Goal: Task Accomplishment & Management: Manage account settings

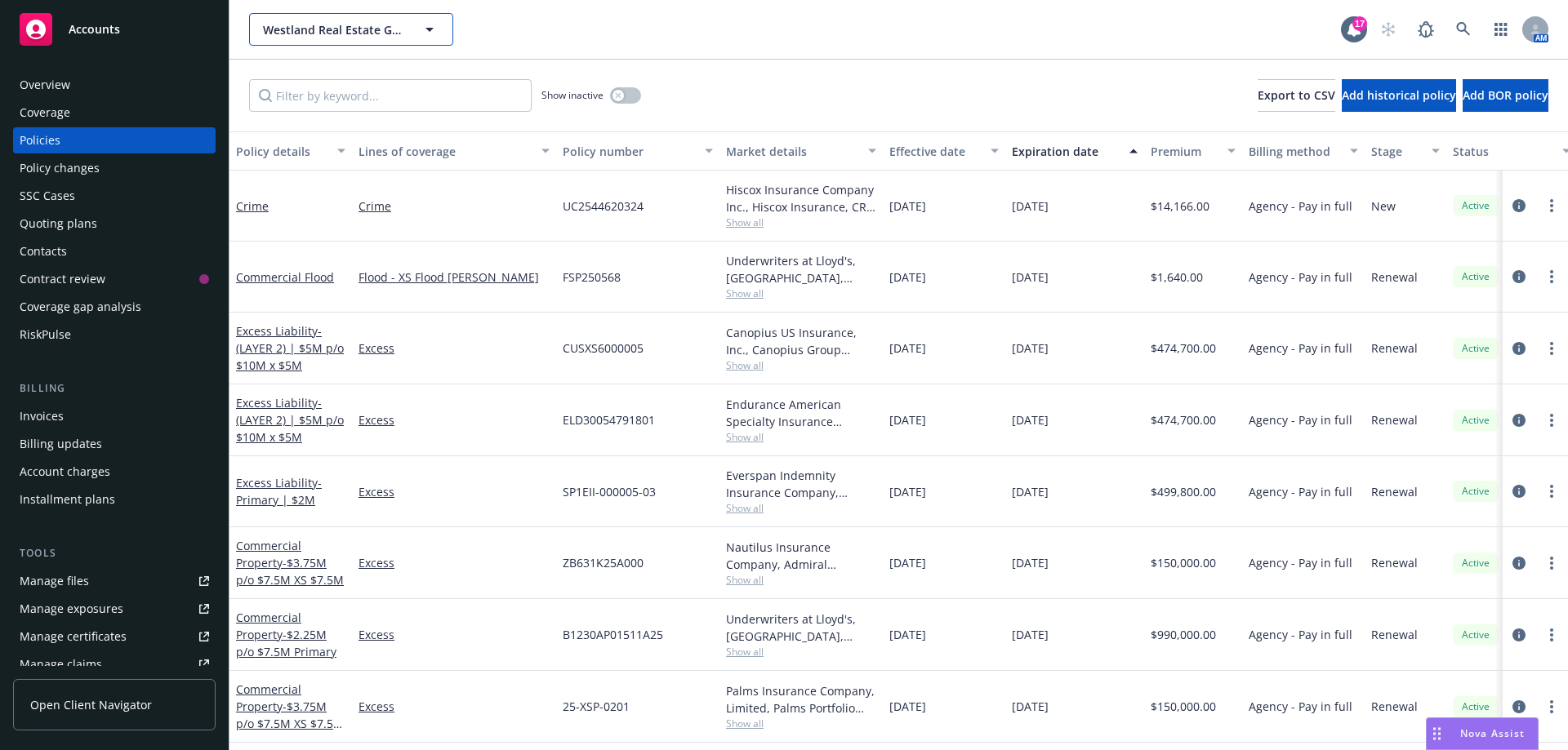
click at [437, 22] on icon "button" at bounding box center [430, 30] width 20 height 20
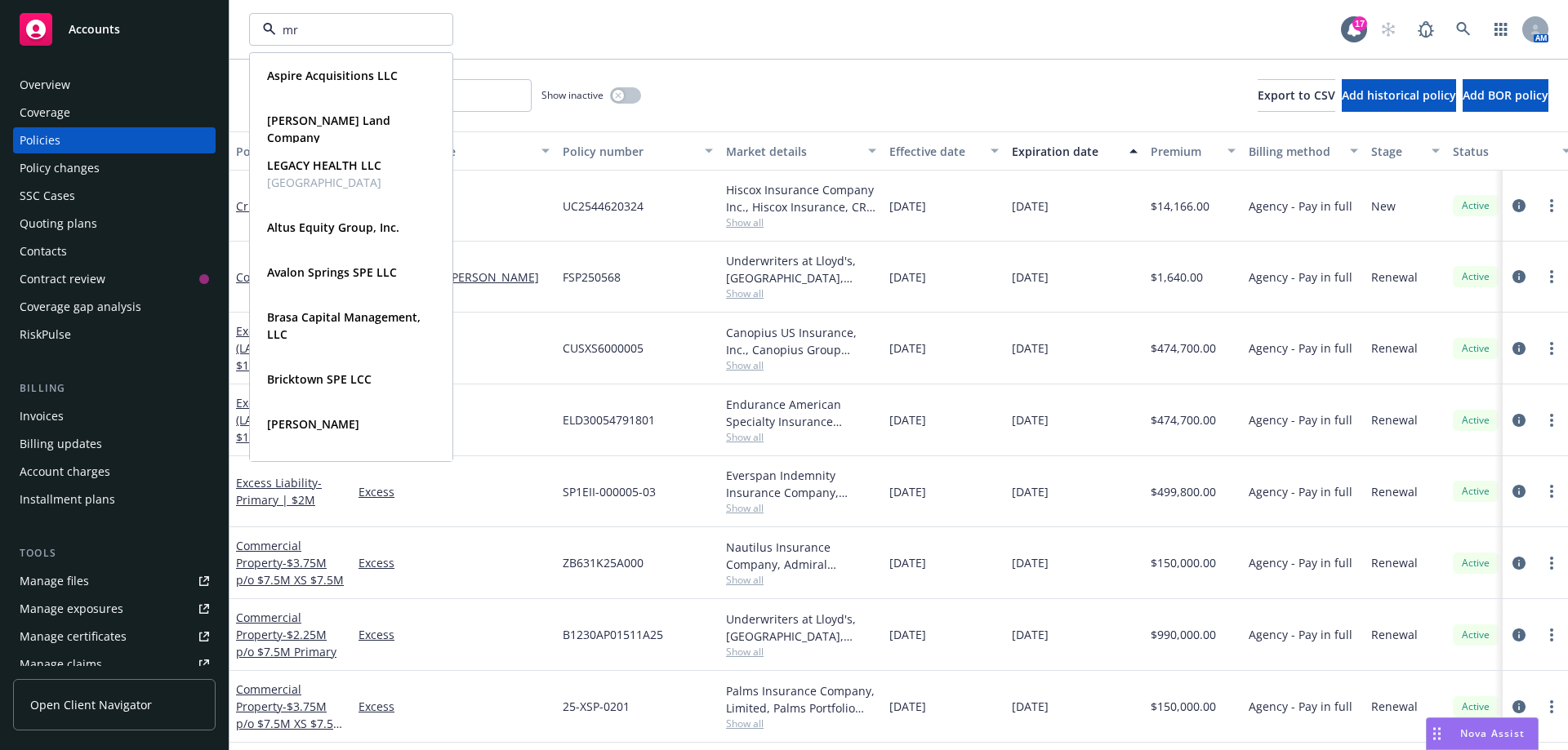
type input "mrk"
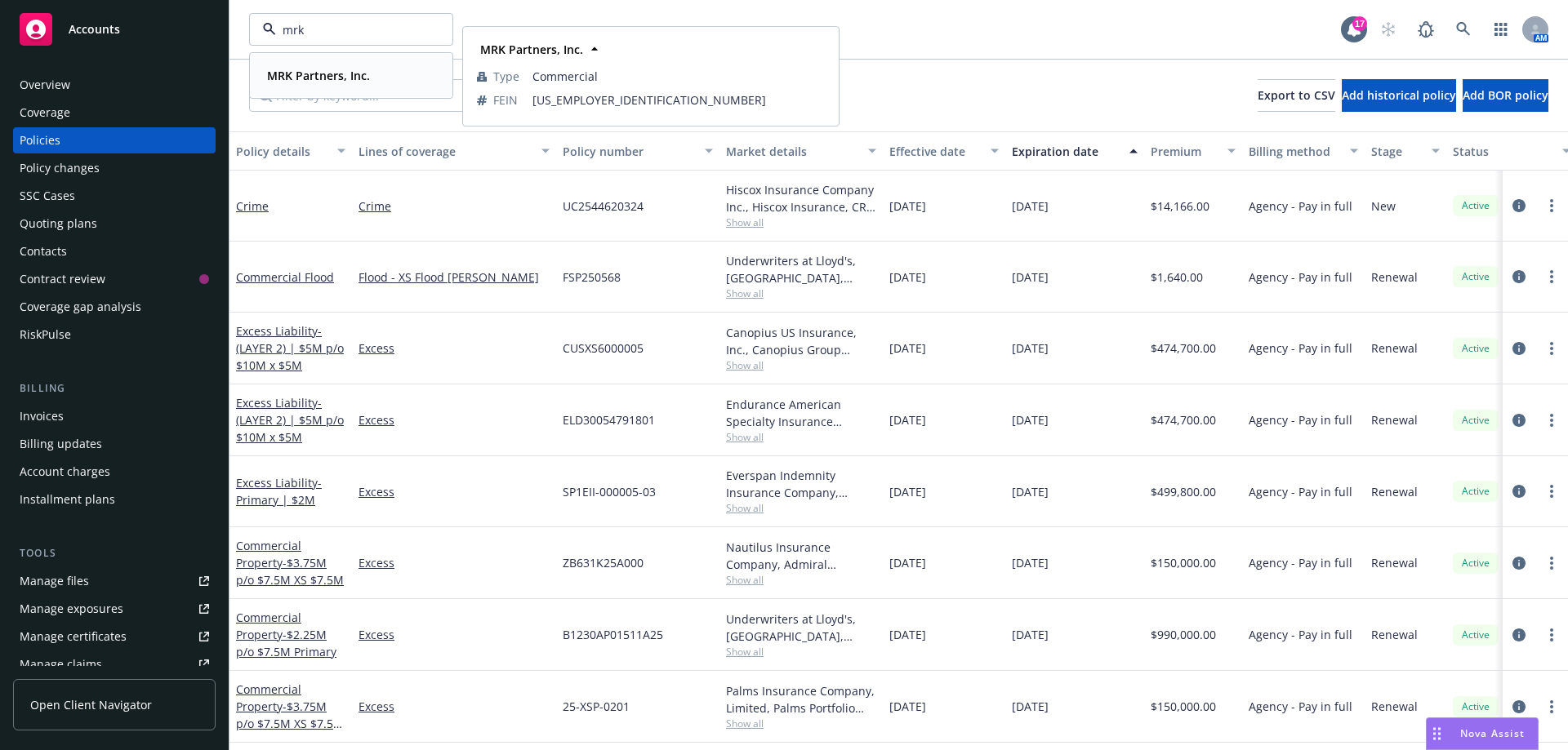
click at [294, 75] on strong "MRK Partners, Inc." at bounding box center [319, 76] width 103 height 16
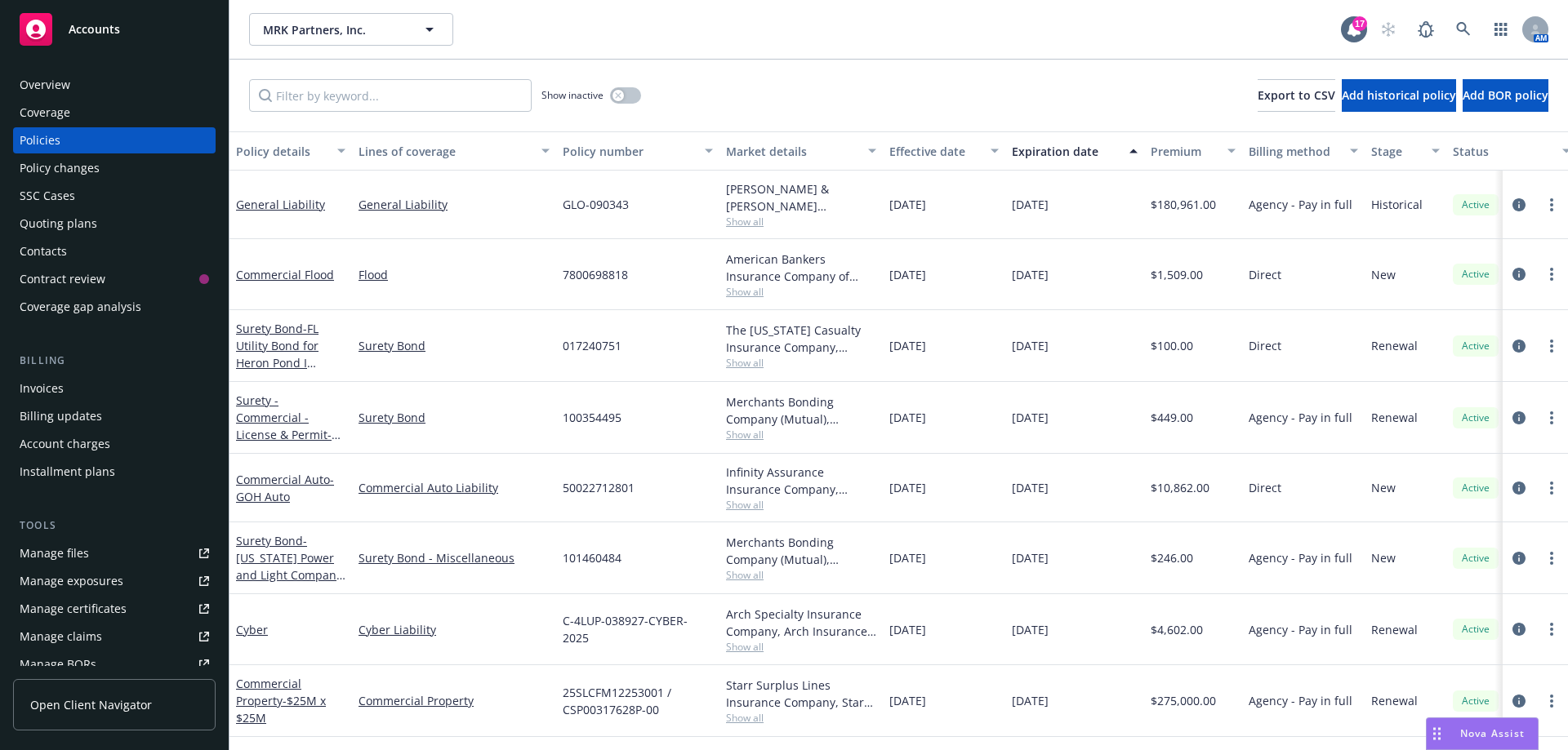
drag, startPoint x: 110, startPoint y: 707, endPoint x: 213, endPoint y: 712, distance: 103.1
click at [110, 707] on span "Open Client Navigator" at bounding box center [91, 705] width 121 height 17
click at [436, 30] on icon "button" at bounding box center [430, 30] width 20 height 20
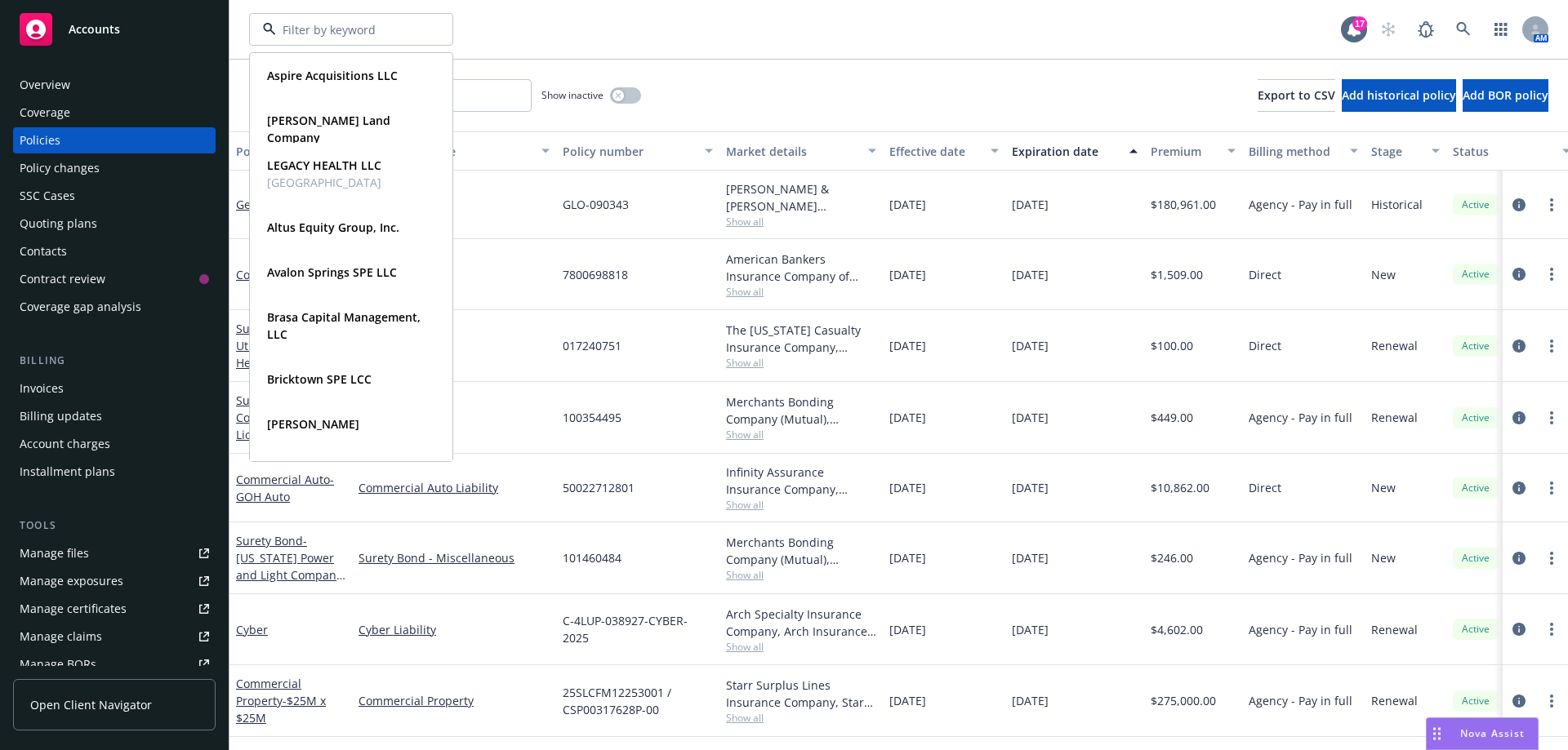
type input "d"
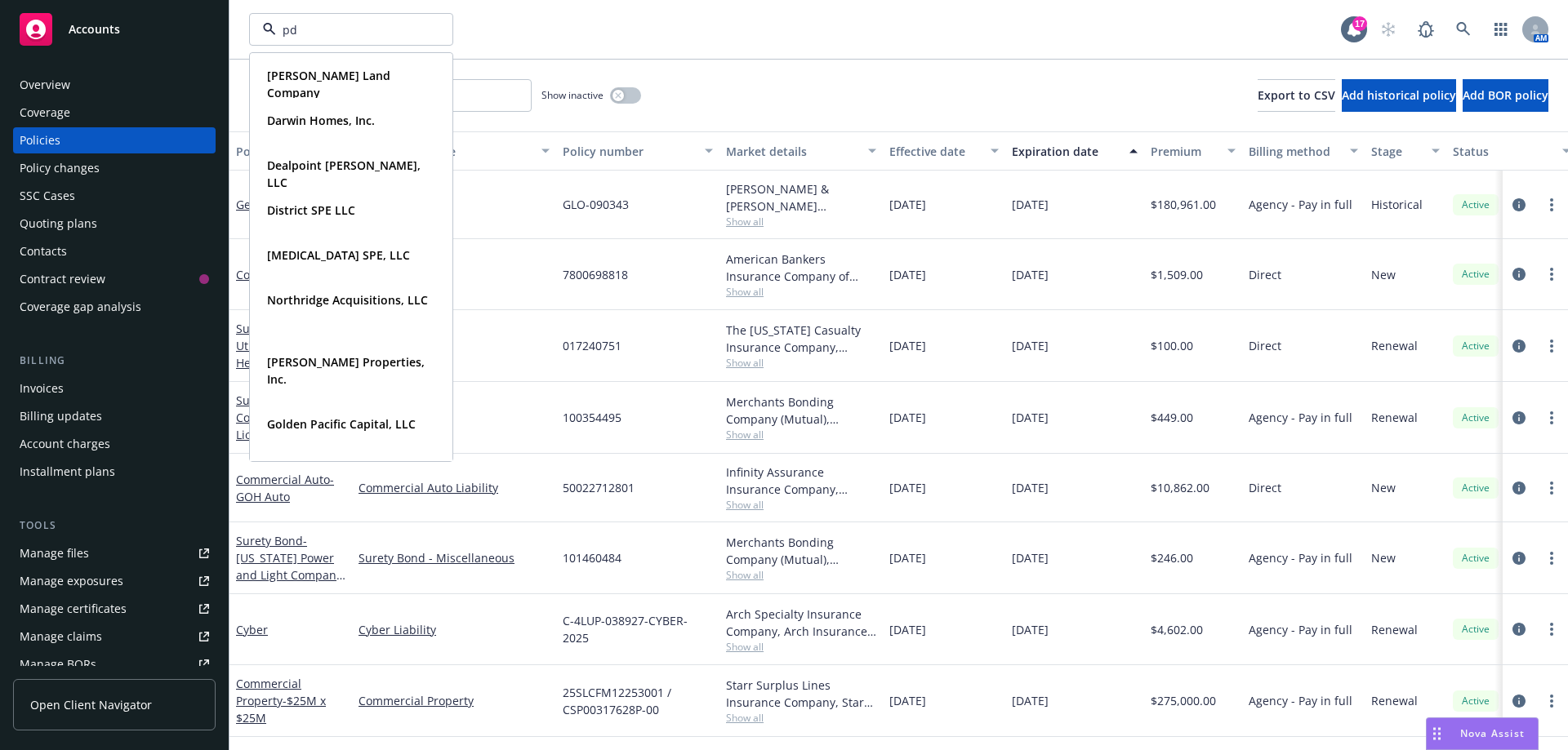
type input "p"
type input "darwin"
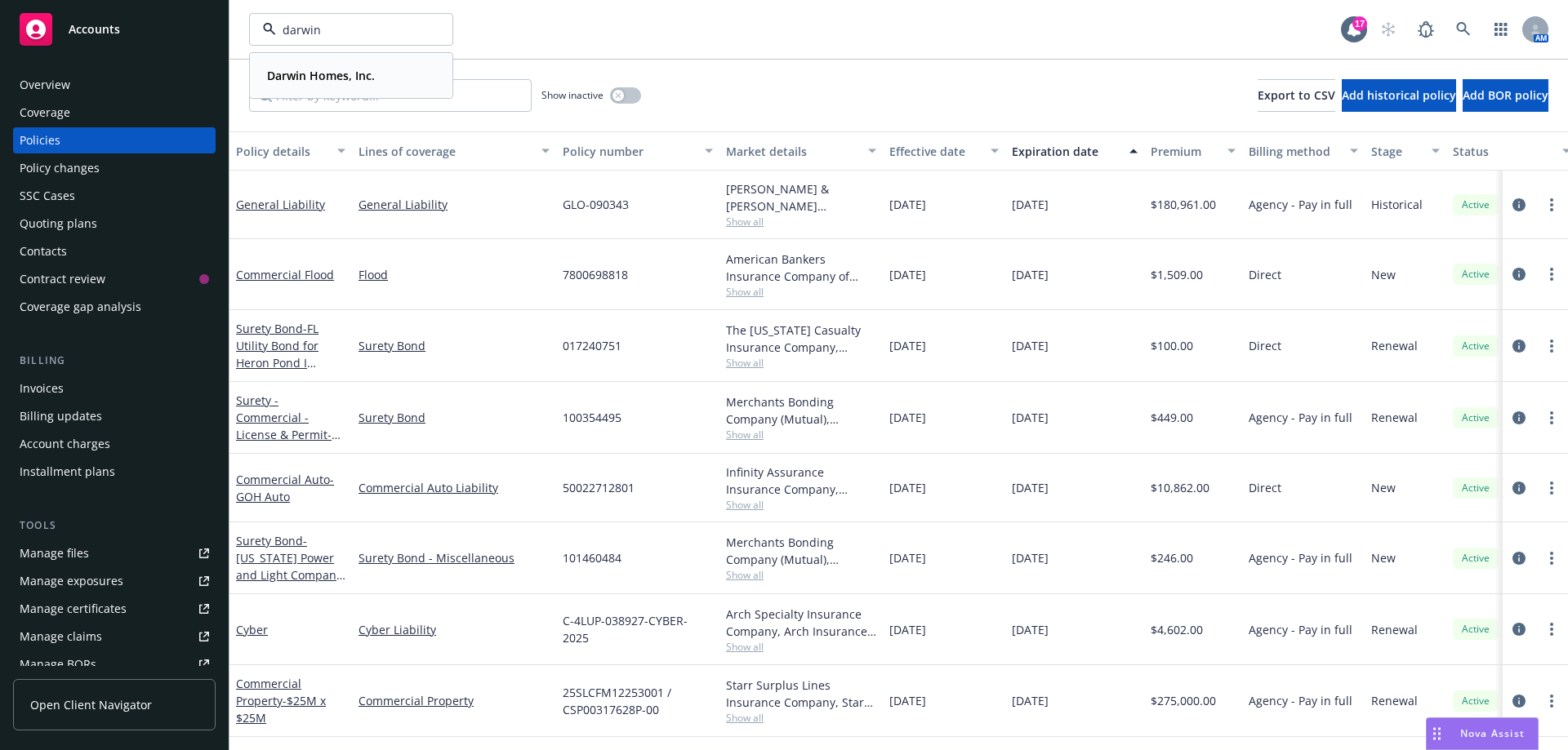
click at [323, 79] on strong "Darwin Homes, Inc." at bounding box center [321, 76] width 108 height 16
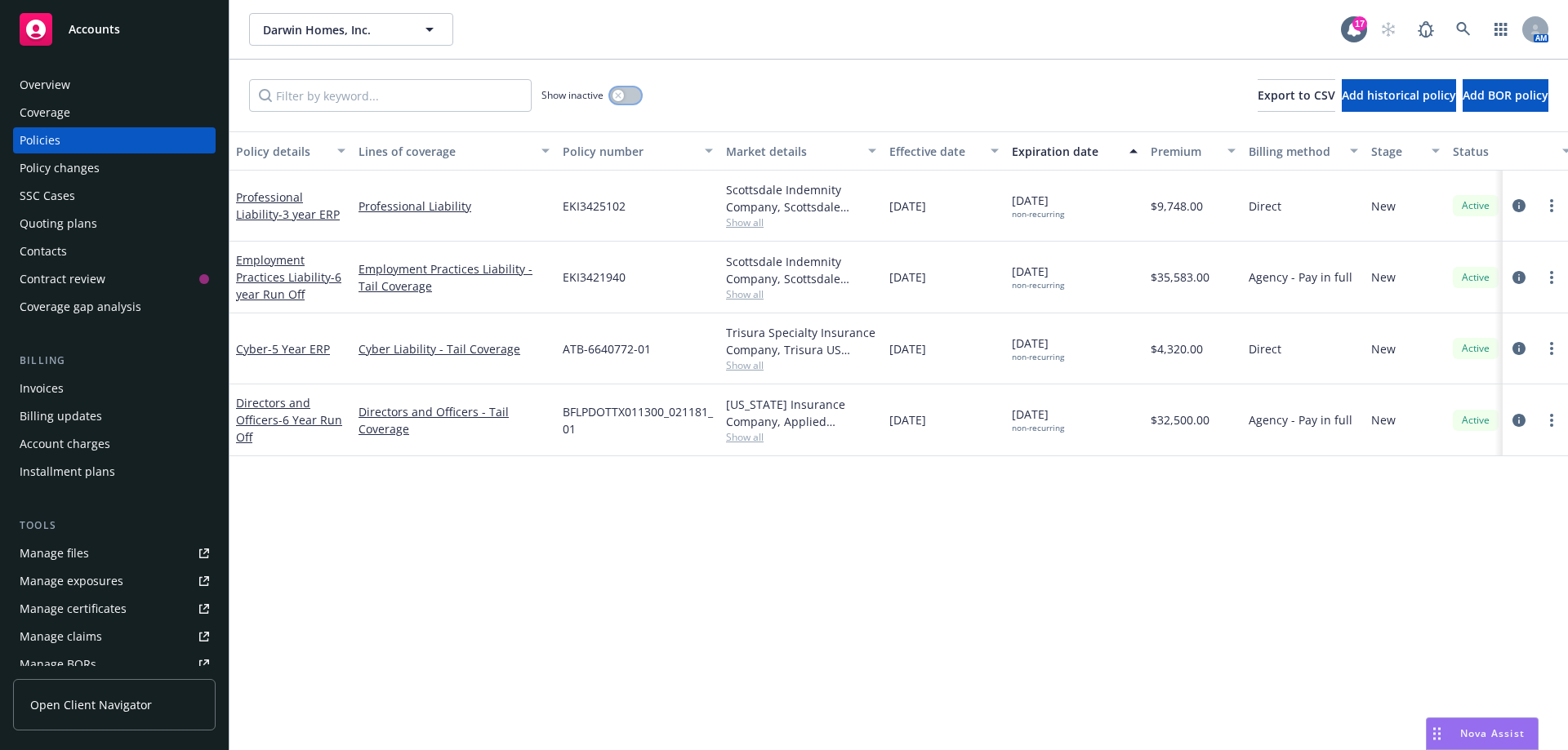
click at [619, 97] on icon "button" at bounding box center [618, 95] width 7 height 7
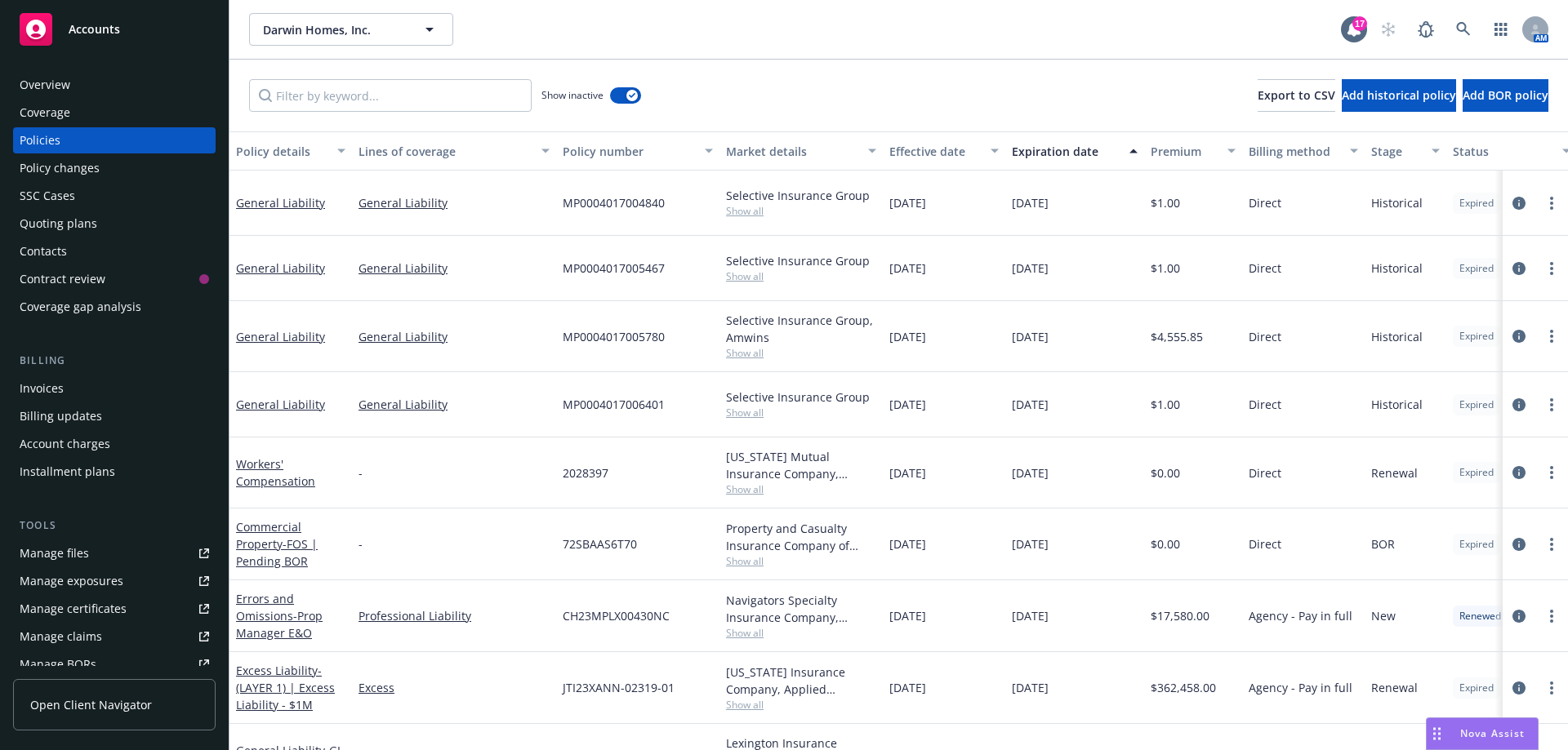
click at [47, 390] on div "Invoices" at bounding box center [41, 389] width 44 height 26
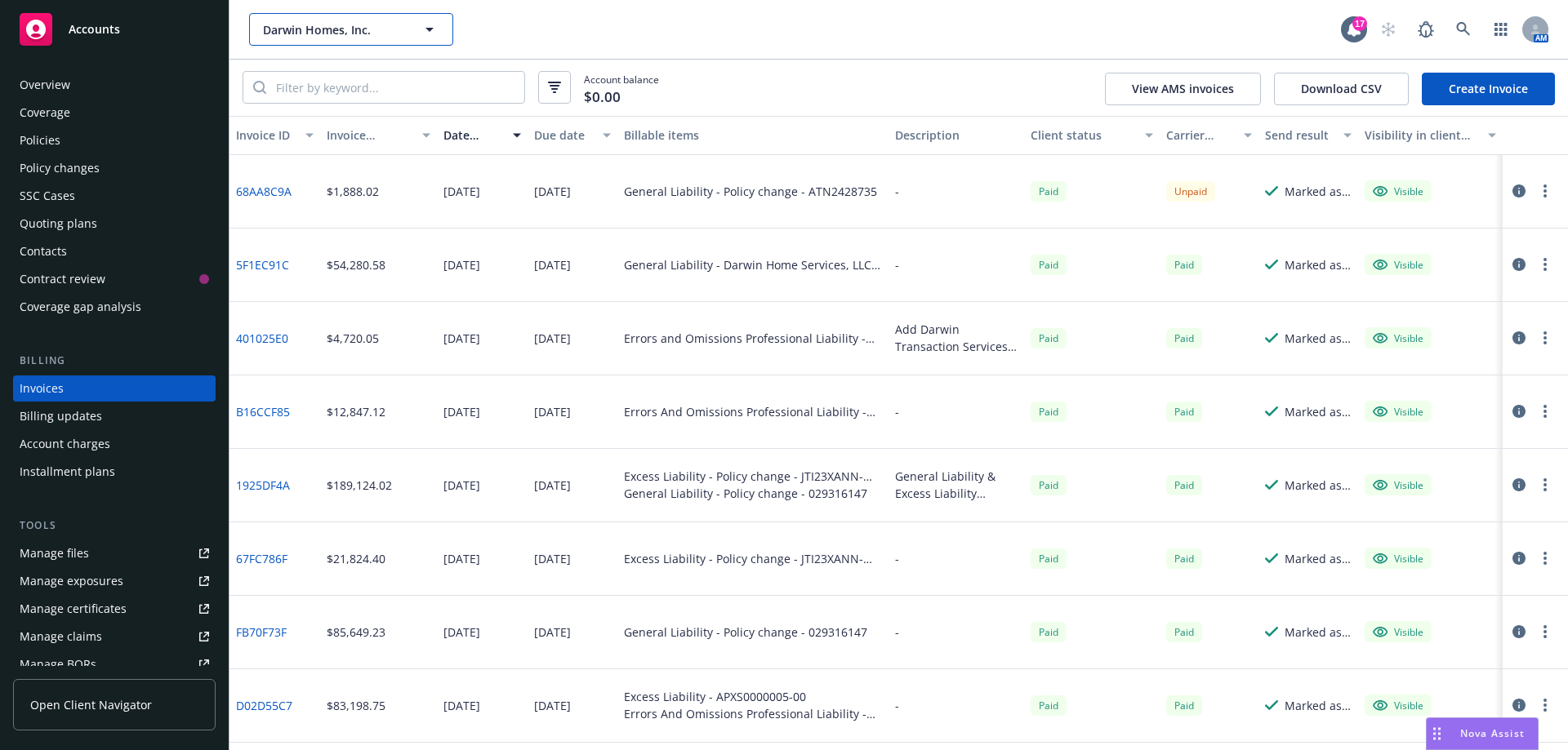
click at [306, 31] on span "Darwin Homes, Inc." at bounding box center [333, 30] width 141 height 17
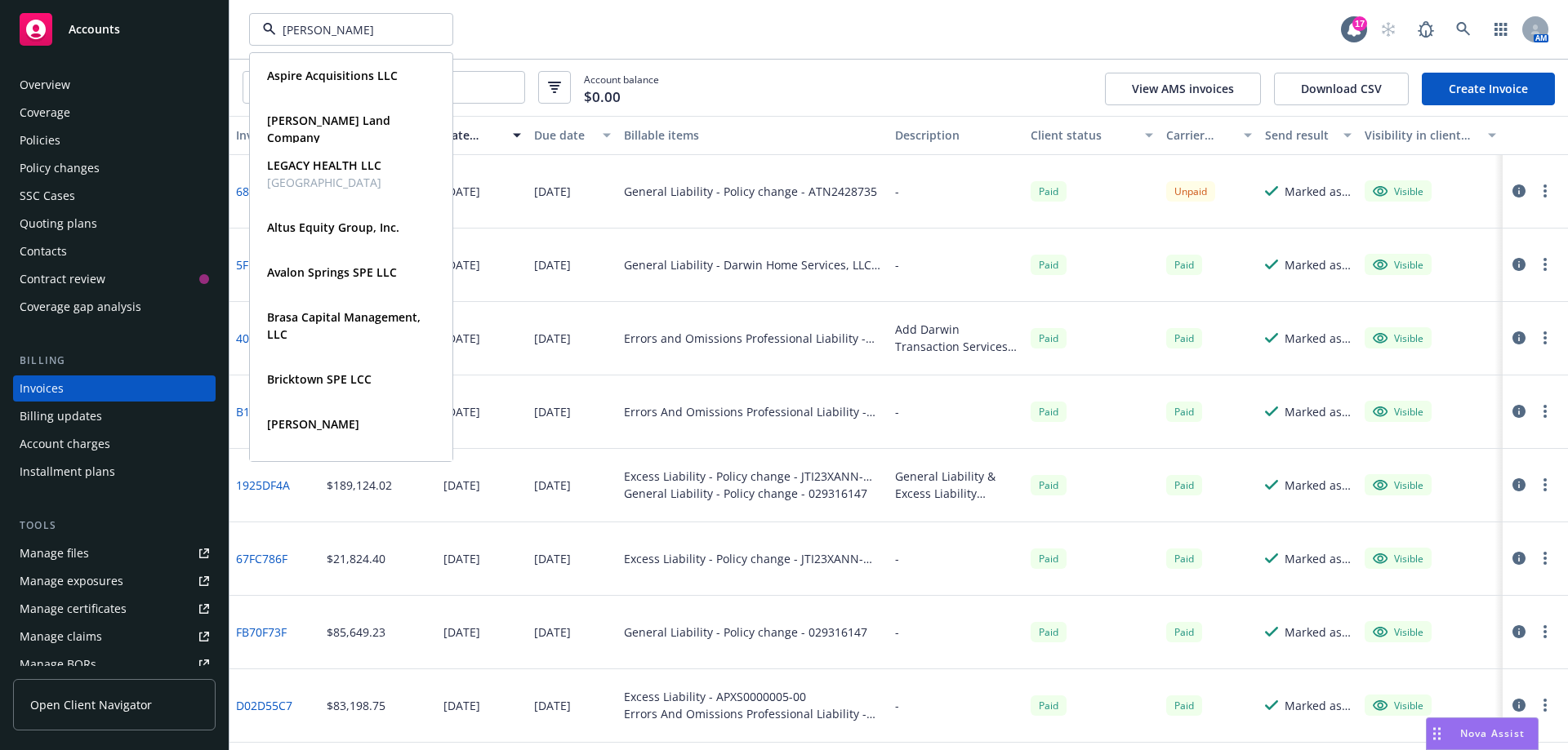
type input "pagaya"
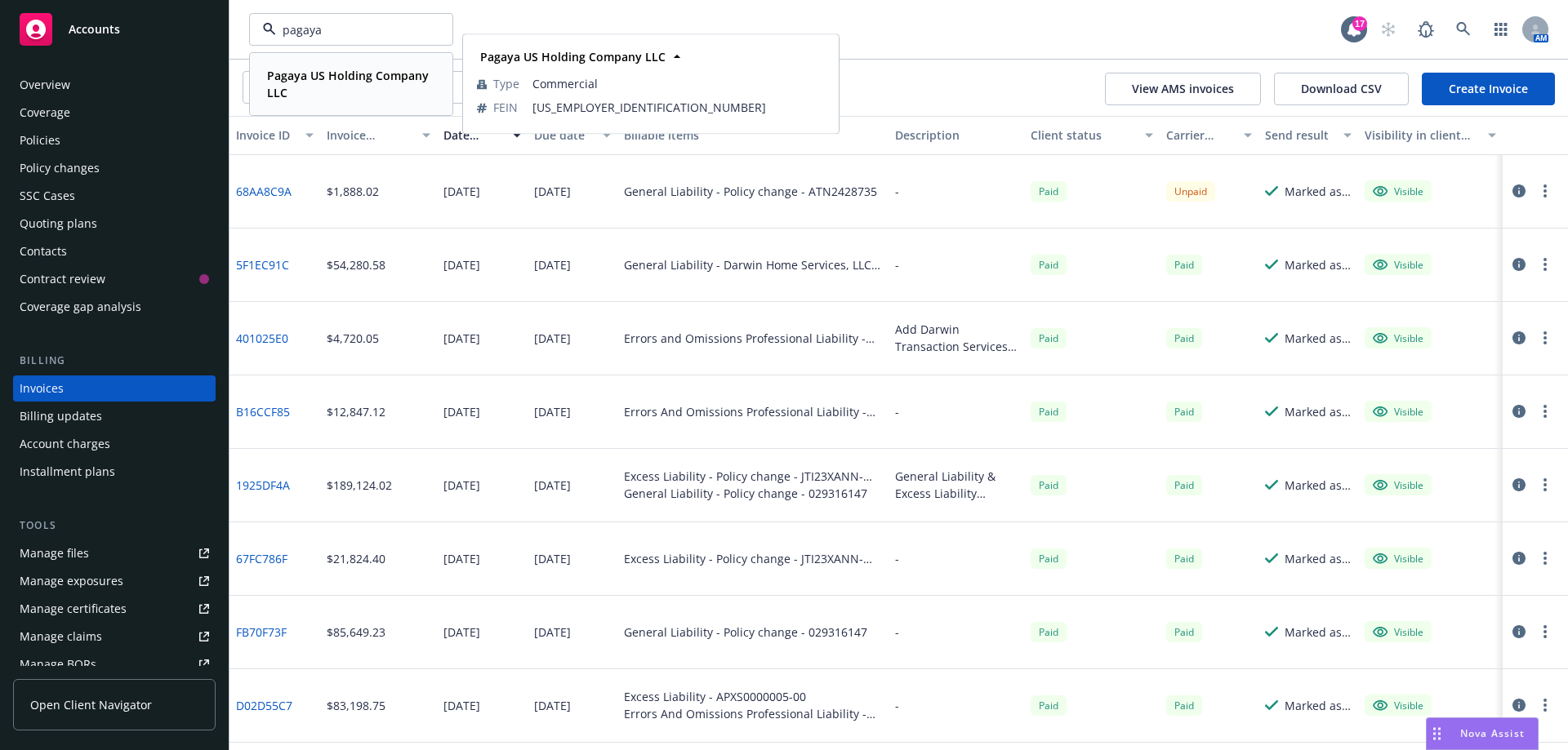
click at [348, 68] on strong "Pagaya US Holding Company LLC" at bounding box center [349, 84] width 162 height 33
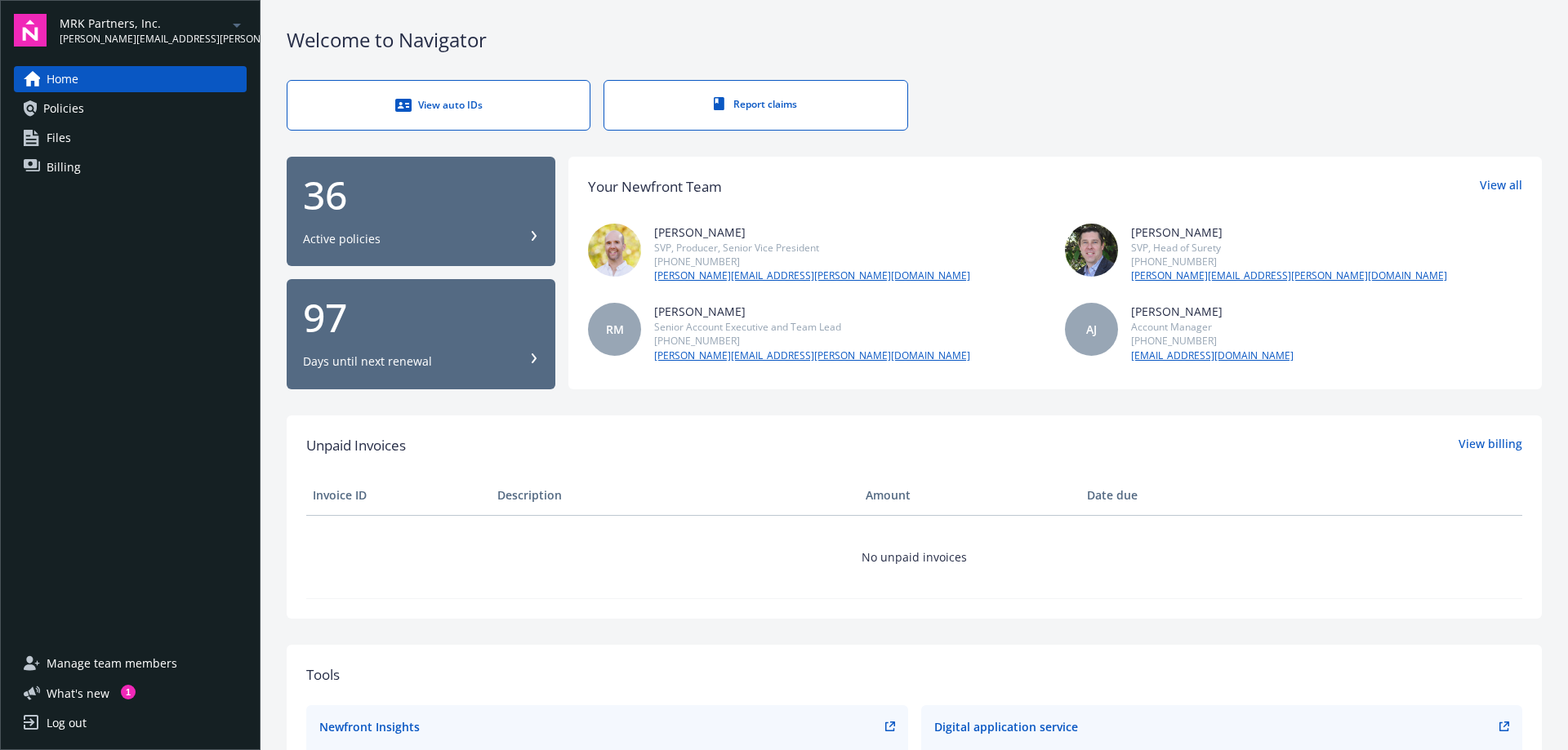
click at [84, 136] on link "Files" at bounding box center [130, 138] width 233 height 26
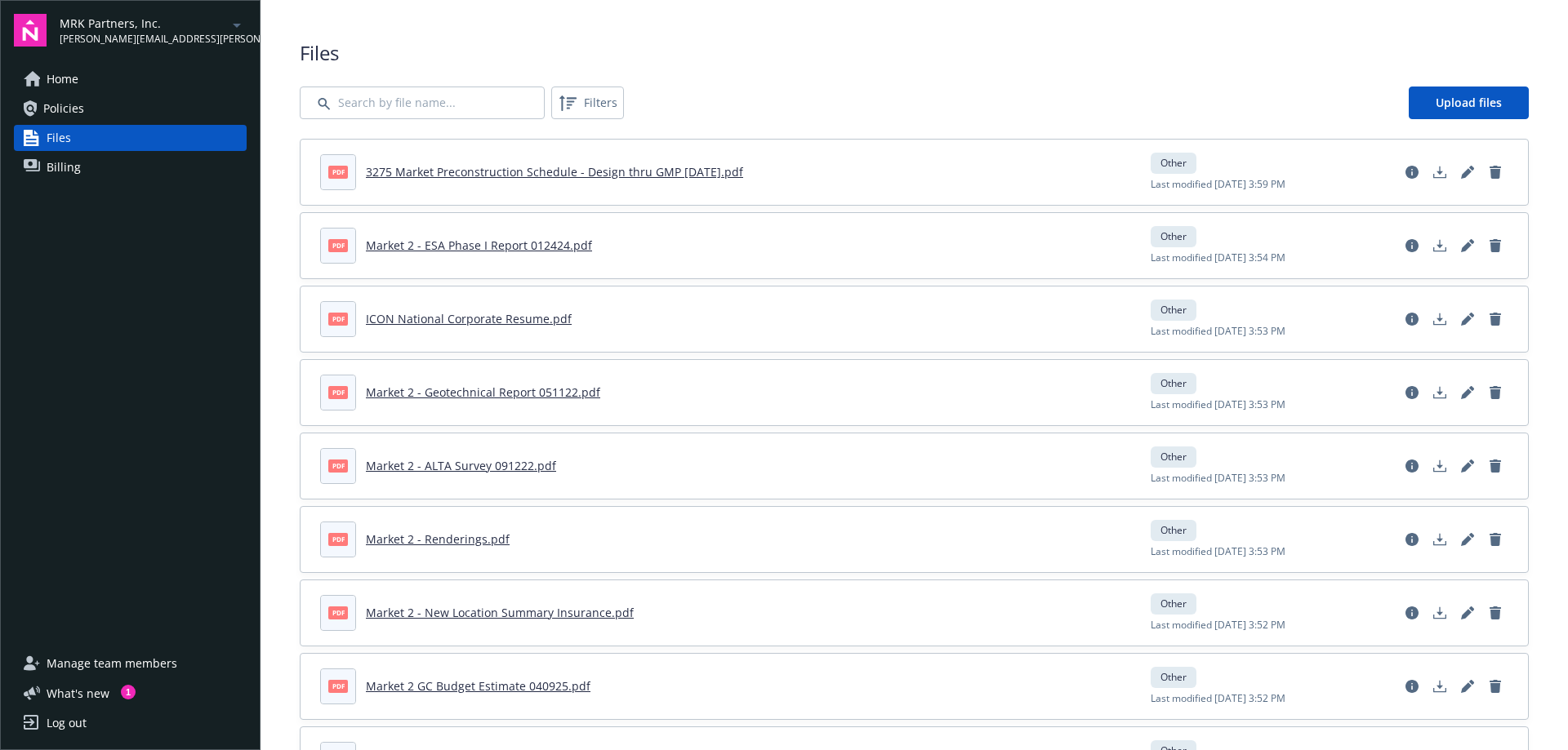
click at [75, 73] on span "Home" at bounding box center [62, 79] width 32 height 26
